Goal: Task Accomplishment & Management: Manage account settings

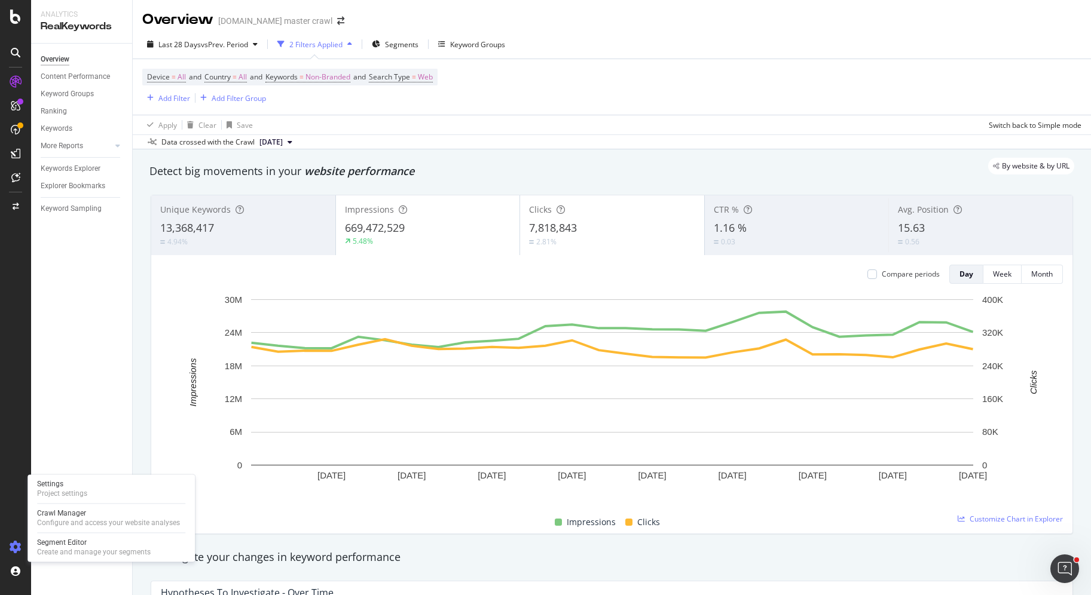
click at [17, 546] on icon at bounding box center [16, 547] width 12 height 12
click at [87, 487] on div "Settings" at bounding box center [62, 484] width 50 height 10
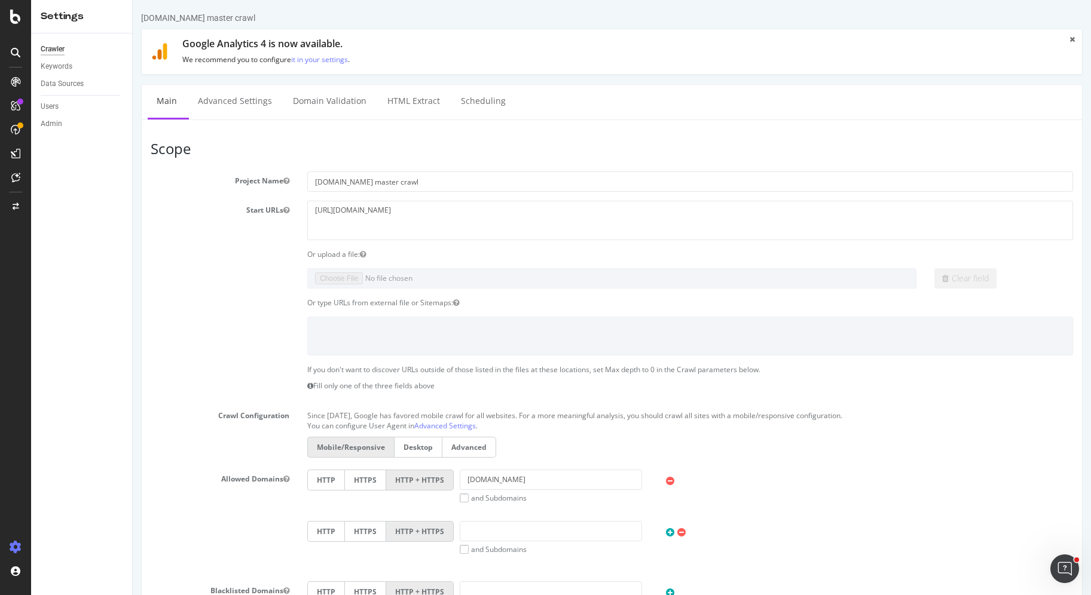
click at [68, 99] on div "Users" at bounding box center [86, 106] width 91 height 17
click at [66, 101] on link "Users" at bounding box center [82, 106] width 83 height 13
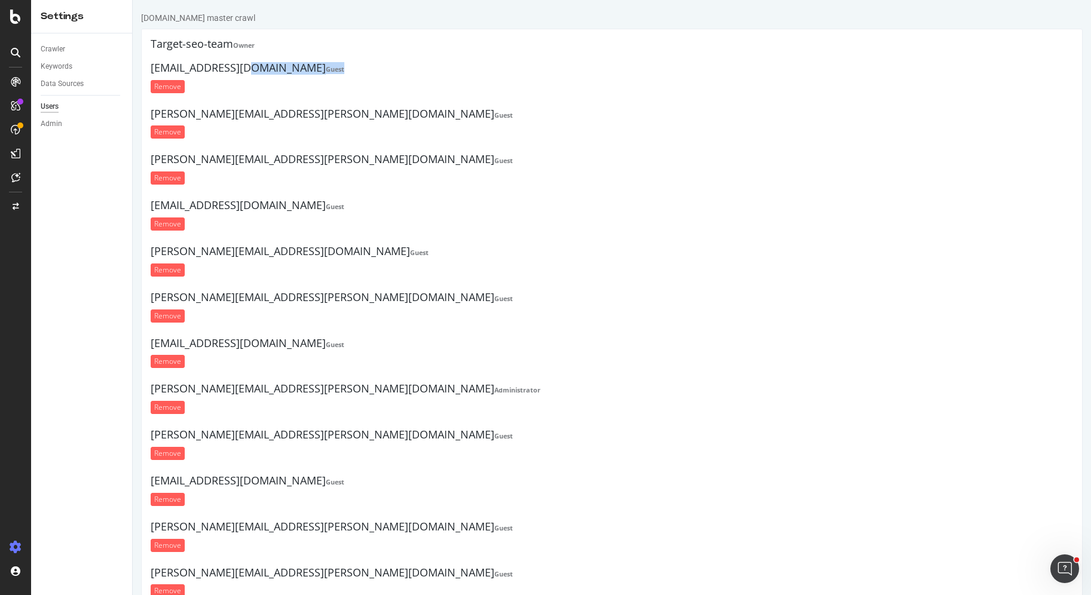
drag, startPoint x: 147, startPoint y: 65, endPoint x: 307, endPoint y: 77, distance: 160.7
